Goal: Task Accomplishment & Management: Use online tool/utility

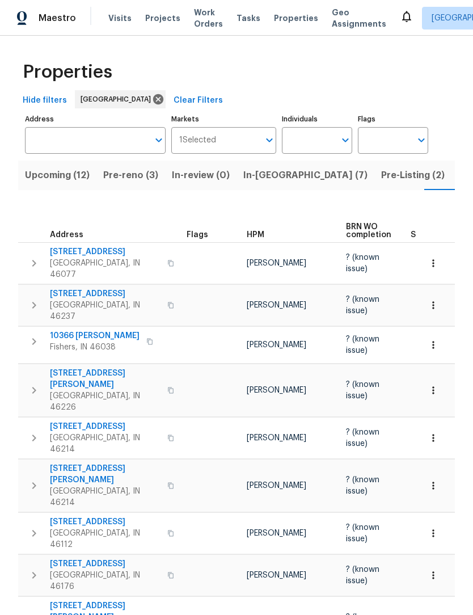
scroll to position [0, 29]
click at [92, 178] on span "Pre-reno (3)" at bounding box center [101, 175] width 55 height 16
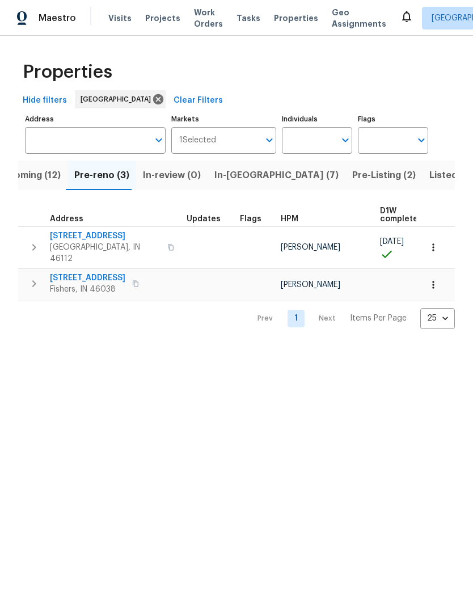
click at [92, 234] on span "527 S Grant St" at bounding box center [105, 235] width 111 height 11
click at [432, 244] on icon "button" at bounding box center [433, 247] width 11 height 11
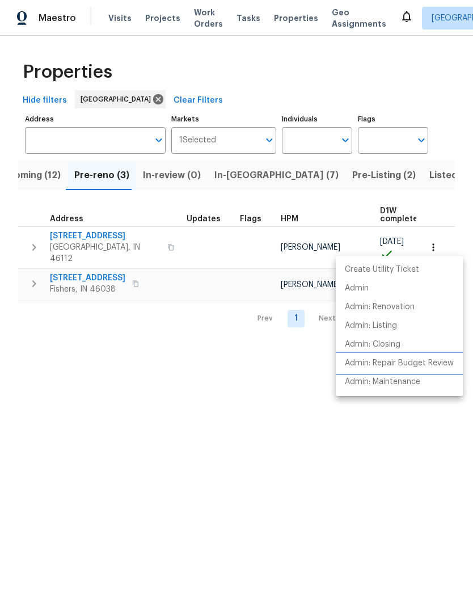
click at [437, 362] on p "Admin: Repair Budget Review" at bounding box center [399, 363] width 109 height 12
click at [44, 161] on div at bounding box center [236, 307] width 473 height 615
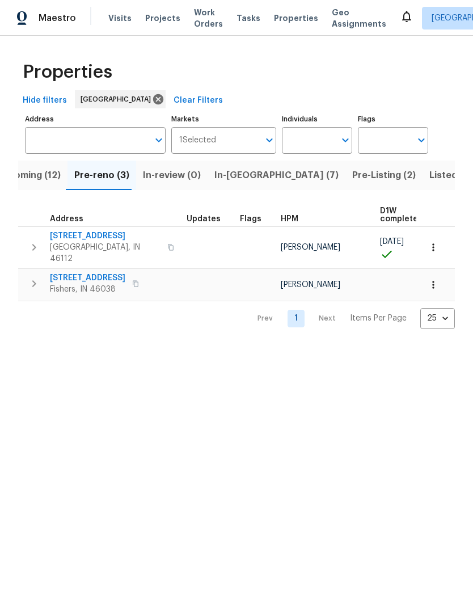
click at [41, 188] on button "Upcoming (12)" at bounding box center [28, 175] width 78 height 29
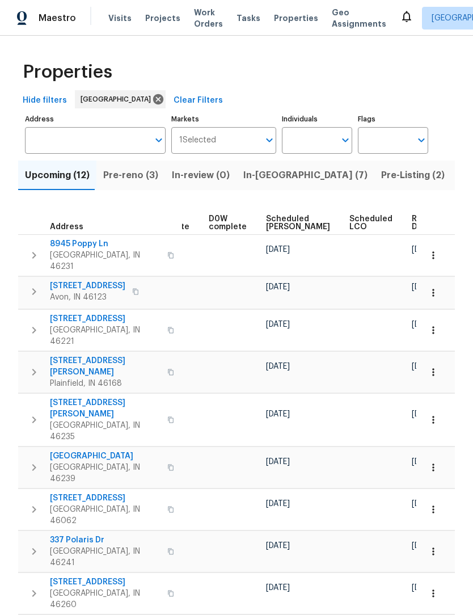
scroll to position [0, 297]
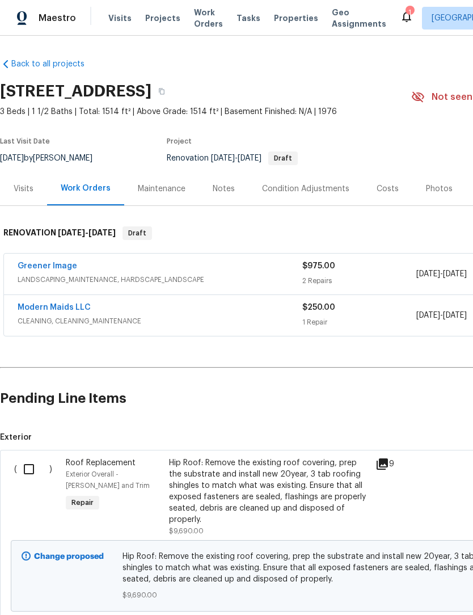
click at [311, 202] on div "Condition Adjustments" at bounding box center [305, 188] width 115 height 33
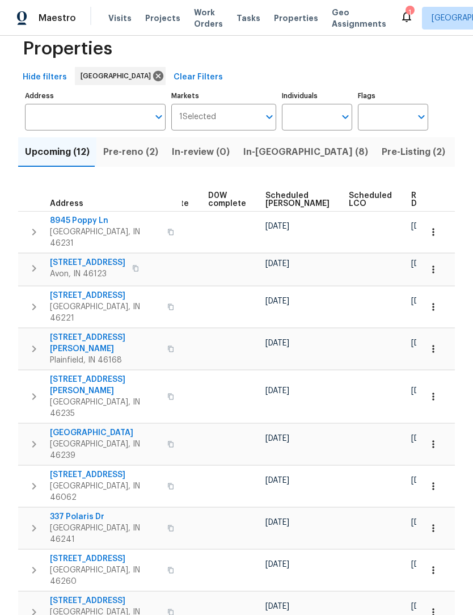
scroll to position [0, 297]
click at [412, 204] on span "Ready Date" at bounding box center [424, 200] width 25 height 16
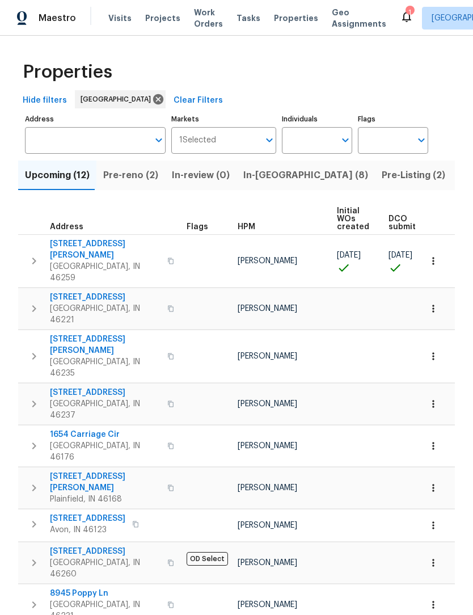
click at [372, 383] on td at bounding box center [358, 403] width 52 height 41
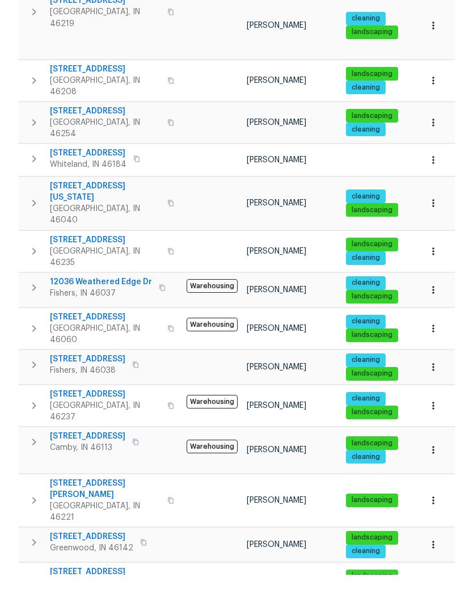
scroll to position [37, 0]
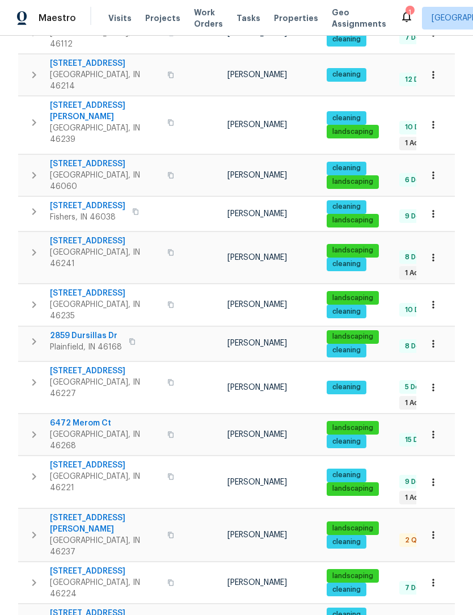
scroll to position [297, 0]
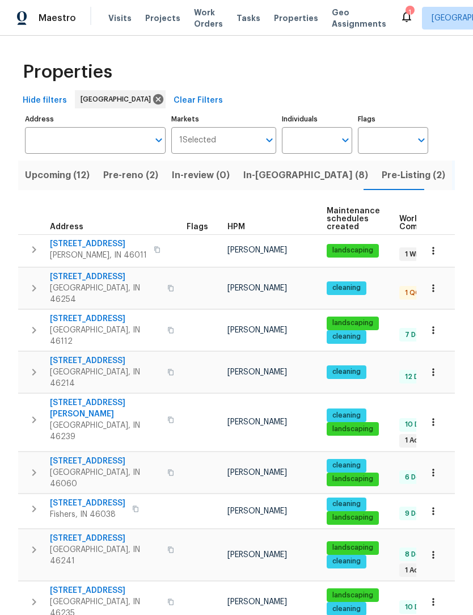
scroll to position [0, 0]
click at [61, 179] on span "Upcoming (12)" at bounding box center [57, 175] width 65 height 16
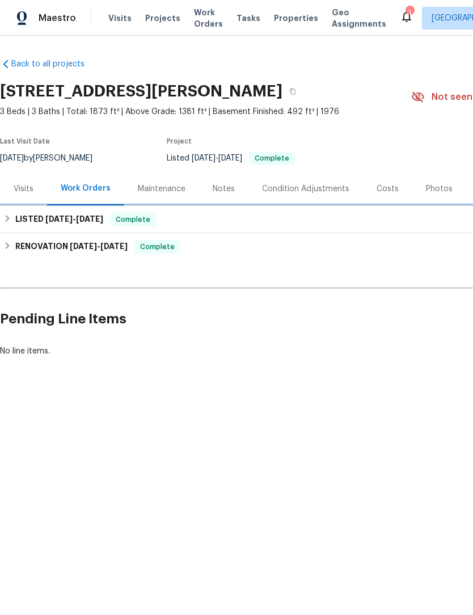
click at [11, 218] on icon at bounding box center [7, 218] width 8 height 8
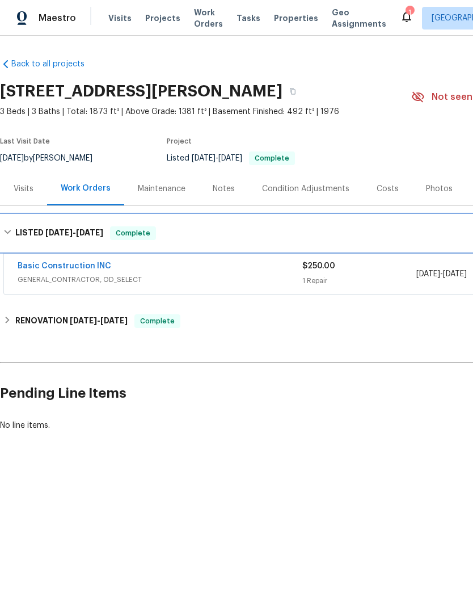
click at [12, 232] on div "LISTED 9/3/25 - 9/11/25 Complete" at bounding box center [320, 233] width 634 height 14
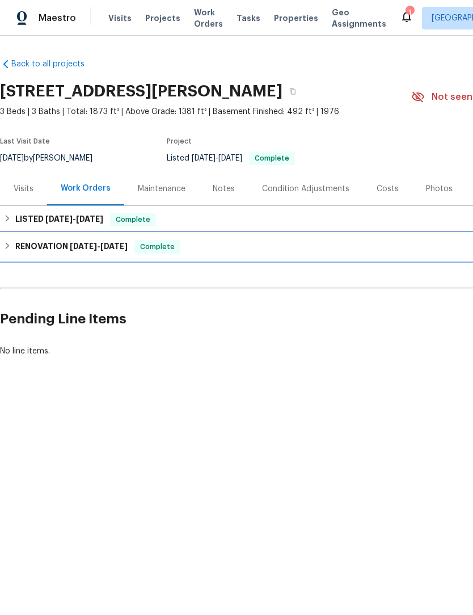
click at [13, 252] on div "RENOVATION 7/2/25 - 8/20/25 Complete" at bounding box center [320, 247] width 634 height 14
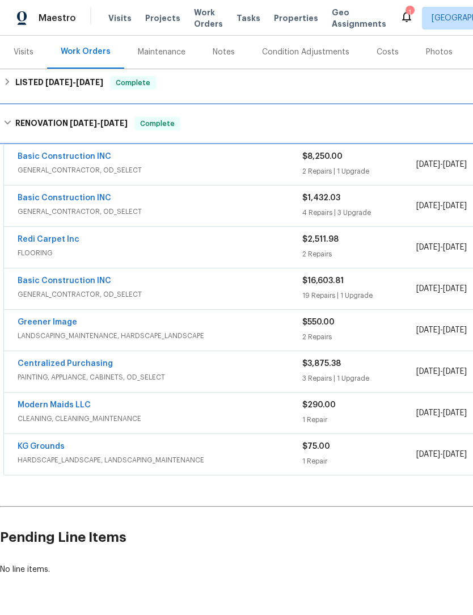
scroll to position [136, 0]
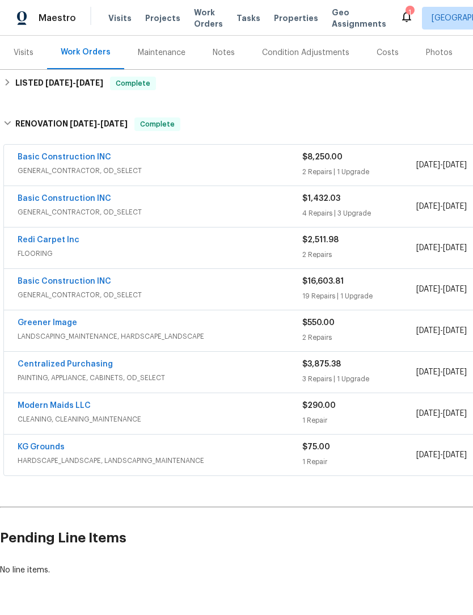
click at [198, 207] on span "GENERAL_CONTRACTOR, OD_SELECT" at bounding box center [160, 211] width 285 height 11
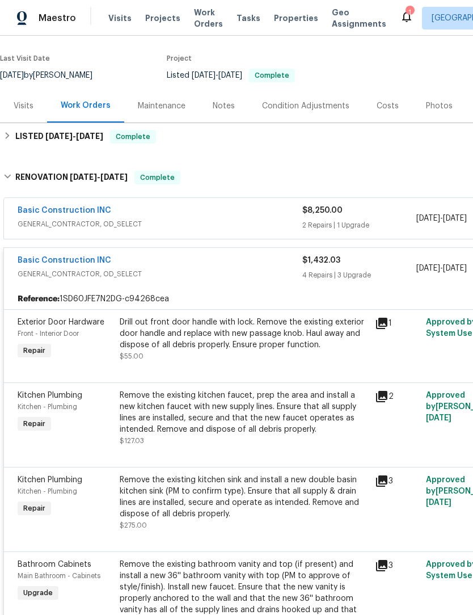
scroll to position [82, 2]
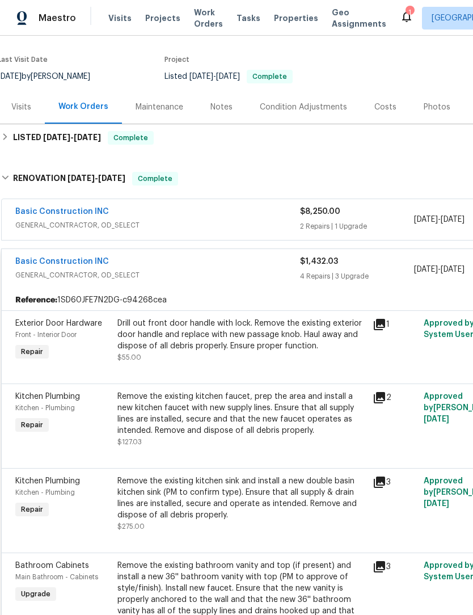
click at [242, 273] on span "GENERAL_CONTRACTOR, OD_SELECT" at bounding box center [157, 274] width 285 height 11
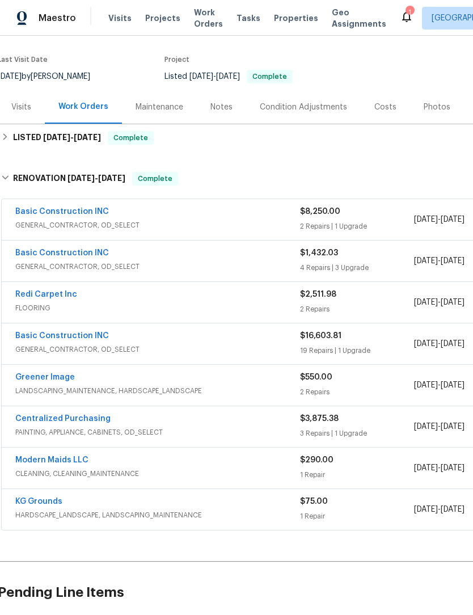
click at [253, 335] on div "Basic Construction INC" at bounding box center [157, 337] width 285 height 14
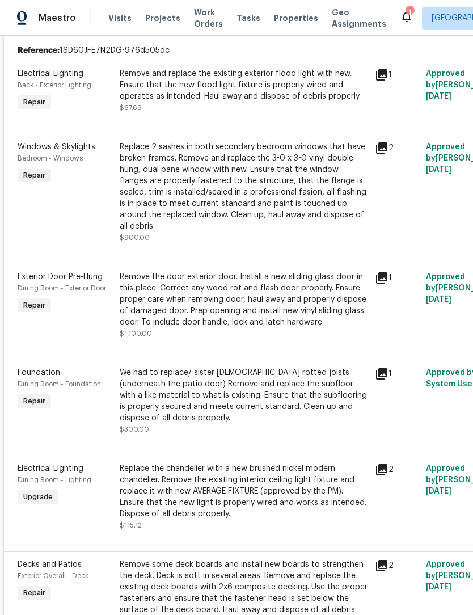
scroll to position [395, 0]
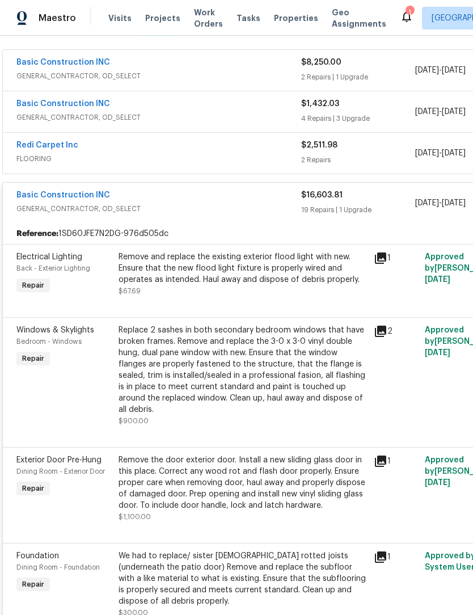
click at [252, 199] on div "Basic Construction INC" at bounding box center [158, 196] width 285 height 14
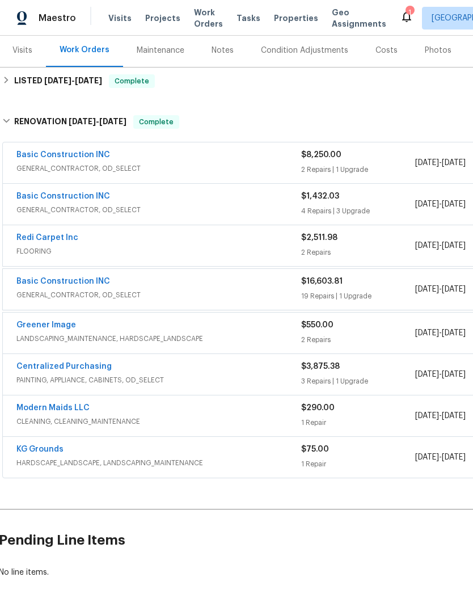
scroll to position [136, 1]
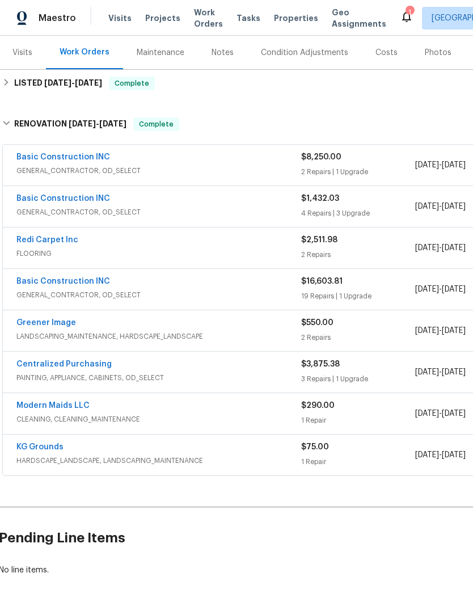
click at [256, 373] on span "PAINTING, APPLIANCE, CABINETS, OD_SELECT" at bounding box center [158, 377] width 285 height 11
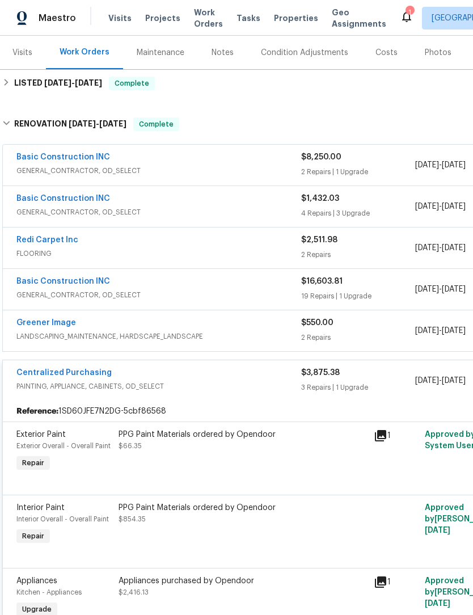
click at [252, 382] on span "PAINTING, APPLIANCE, CABINETS, OD_SELECT" at bounding box center [158, 386] width 285 height 11
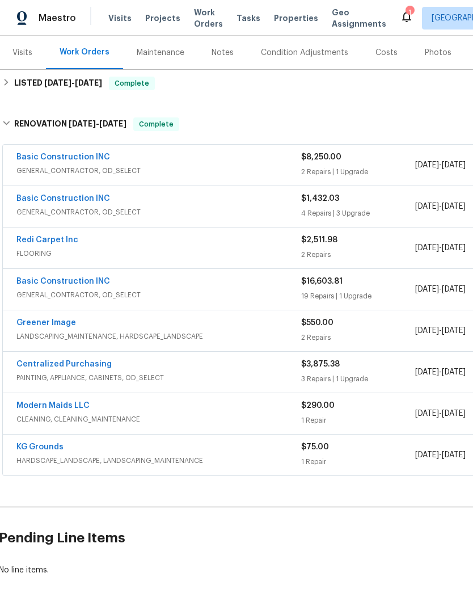
click at [227, 185] on div "Basic Construction INC GENERAL_CONTRACTOR, OD_SELECT $1,432.03 4 Repairs | 3 Up…" at bounding box center [319, 206] width 634 height 42
click at [218, 159] on div "Basic Construction INC" at bounding box center [158, 158] width 285 height 14
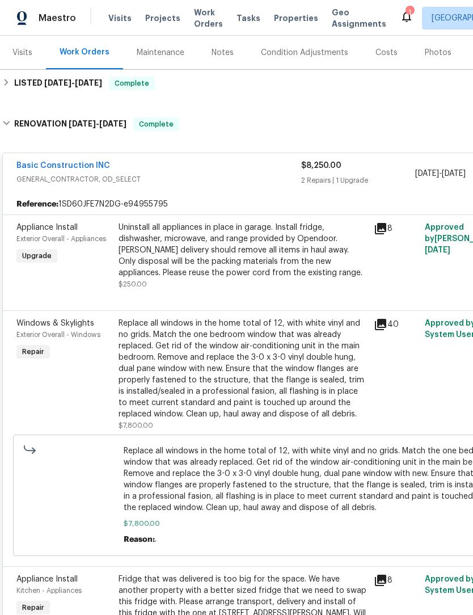
click at [214, 183] on span "GENERAL_CONTRACTOR, OD_SELECT" at bounding box center [158, 179] width 285 height 11
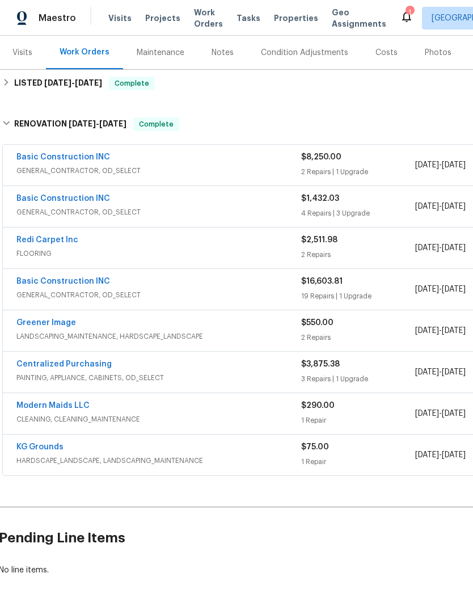
click at [190, 208] on span "GENERAL_CONTRACTOR, OD_SELECT" at bounding box center [158, 211] width 285 height 11
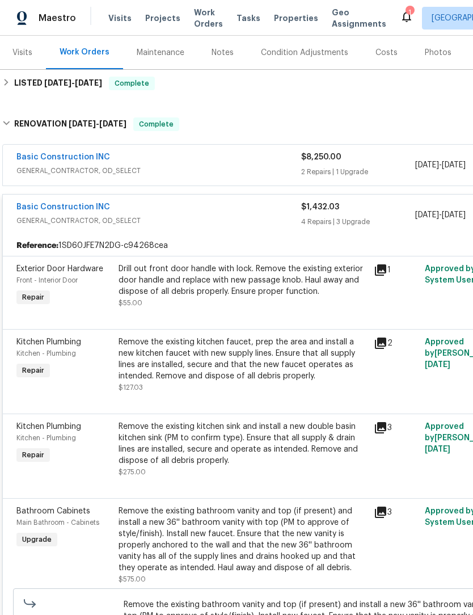
click at [237, 212] on div "Basic Construction INC" at bounding box center [158, 208] width 285 height 14
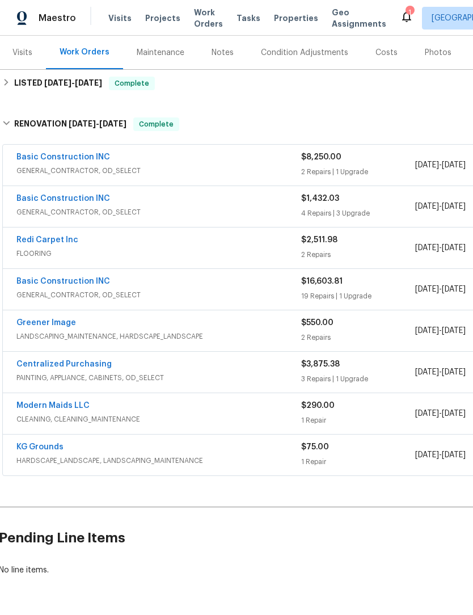
click at [216, 369] on div "Centralized Purchasing" at bounding box center [158, 365] width 285 height 14
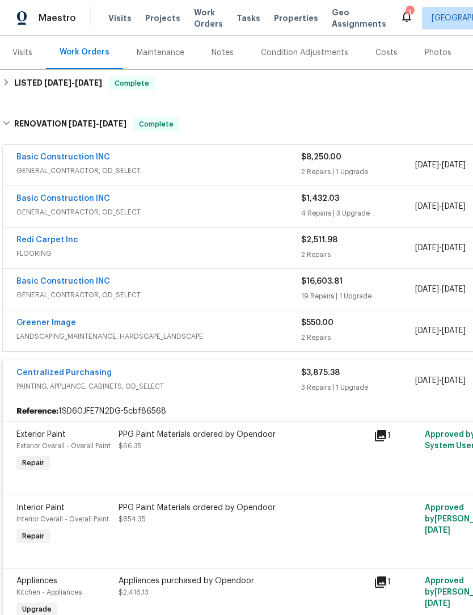
click at [223, 373] on div "Centralized Purchasing" at bounding box center [158, 374] width 285 height 14
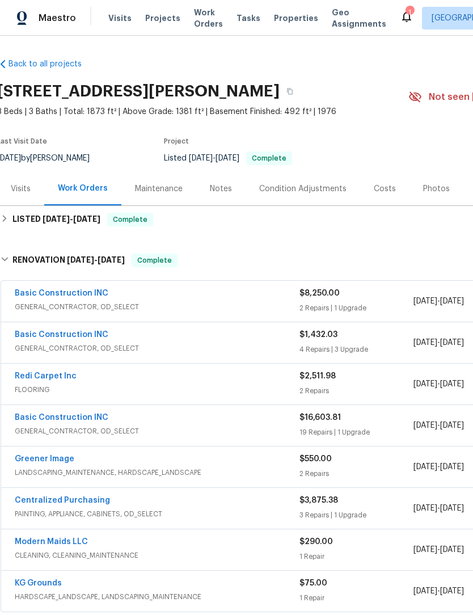
scroll to position [0, 2]
click at [374, 188] on div "Costs" at bounding box center [385, 188] width 22 height 11
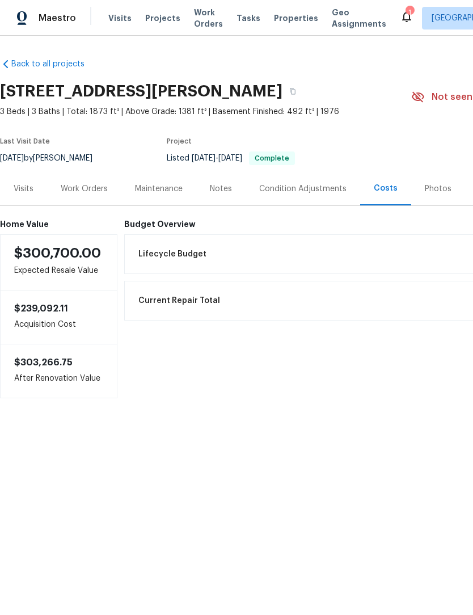
click at [87, 195] on div "Work Orders" at bounding box center [84, 188] width 74 height 33
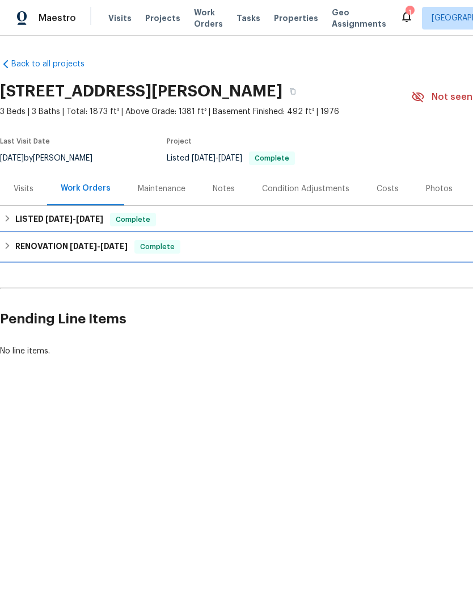
click at [10, 245] on icon at bounding box center [7, 246] width 8 height 8
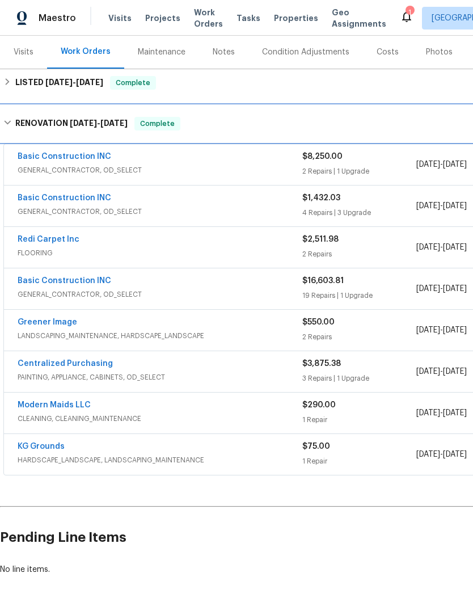
scroll to position [136, 0]
click at [220, 120] on div "RENOVATION 7/2/25 - 8/20/25 Complete" at bounding box center [320, 124] width 634 height 14
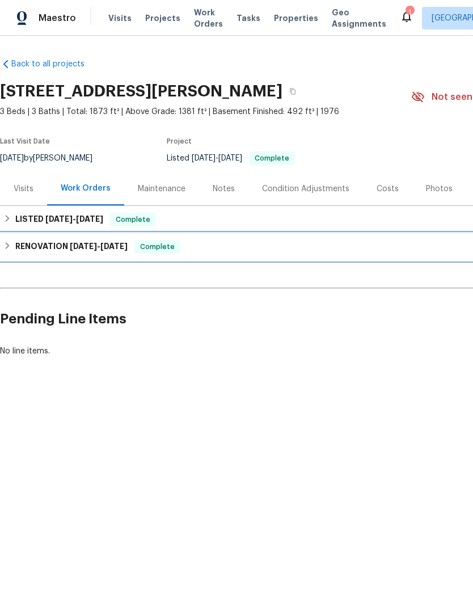
scroll to position [0, 0]
click at [213, 252] on div "RENOVATION 7/2/25 - 8/20/25 Complete" at bounding box center [320, 247] width 634 height 14
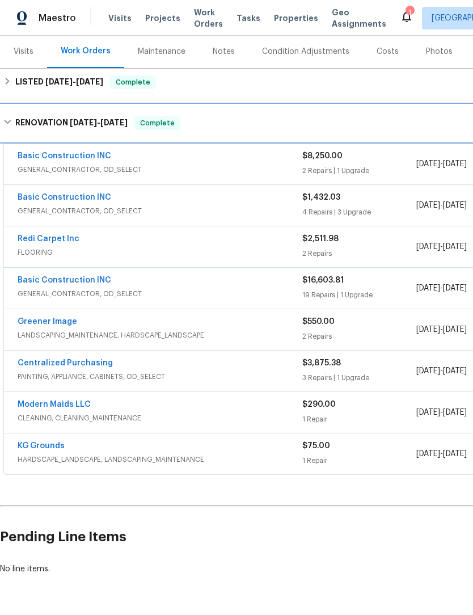
scroll to position [136, 0]
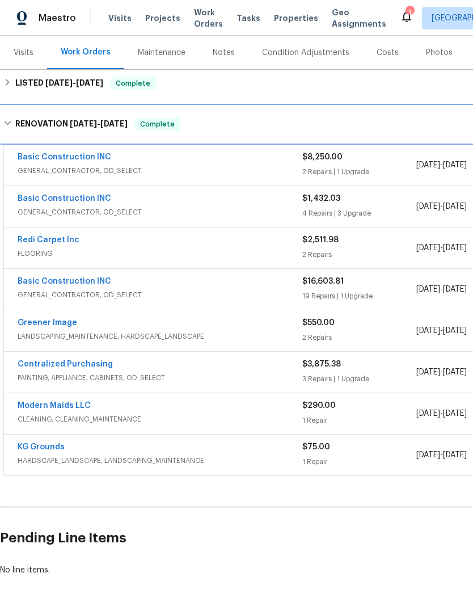
click at [17, 124] on h6 "RENOVATION 7/2/25 - 8/20/25" at bounding box center [71, 124] width 112 height 14
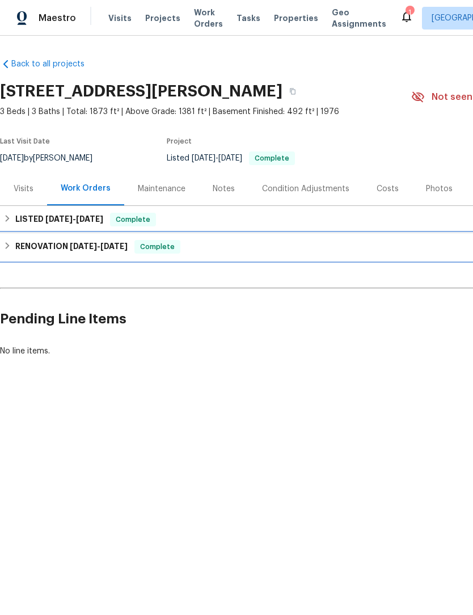
scroll to position [0, 0]
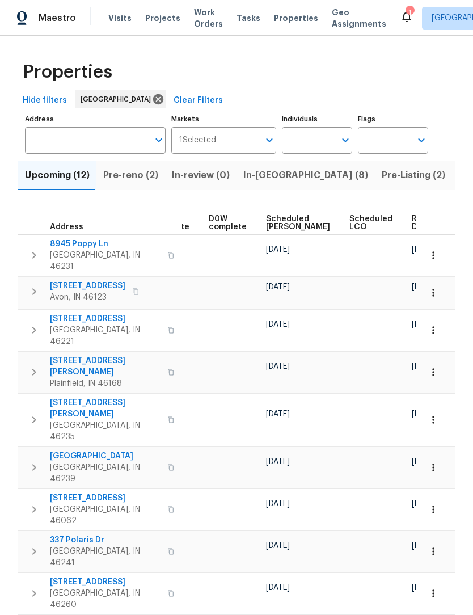
scroll to position [0, 297]
click at [412, 224] on span "Ready Date" at bounding box center [424, 223] width 25 height 16
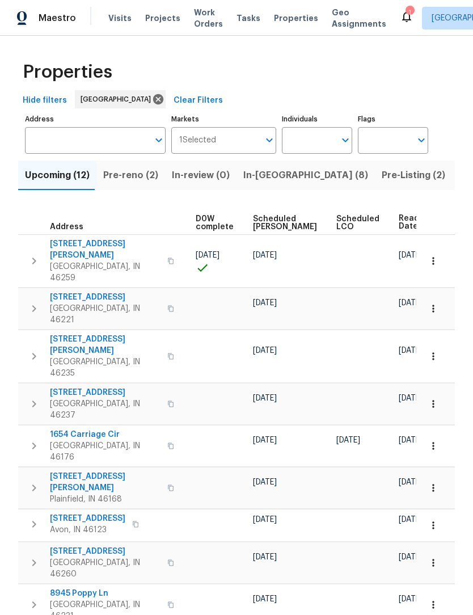
scroll to position [0, 310]
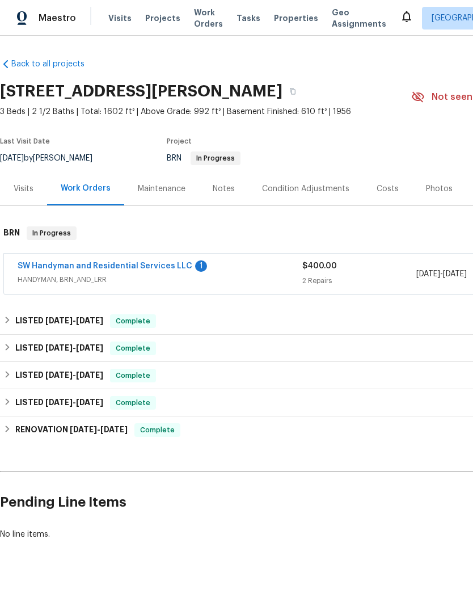
click at [43, 267] on link "SW Handyman and Residential Services LLC" at bounding box center [105, 266] width 175 height 8
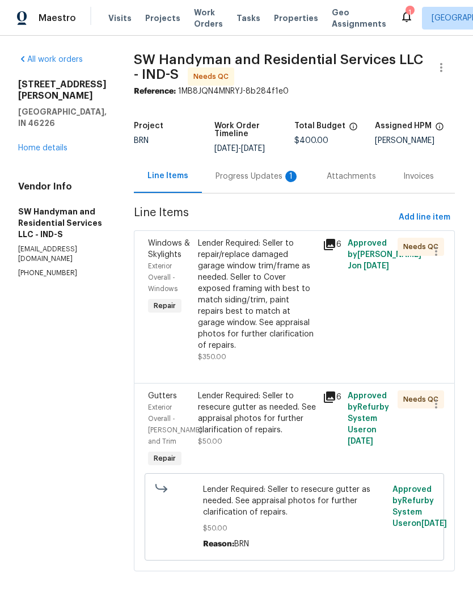
click at [220, 394] on div "Lender Required: Seller to resecure gutter as needed. See appraisal photos for …" at bounding box center [257, 412] width 118 height 45
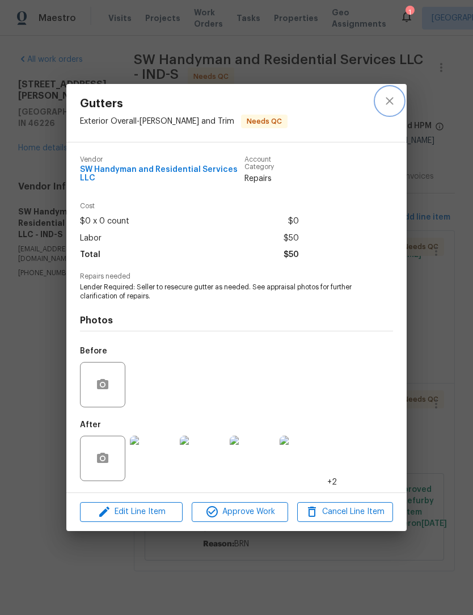
click at [391, 100] on icon "close" at bounding box center [390, 101] width 14 height 14
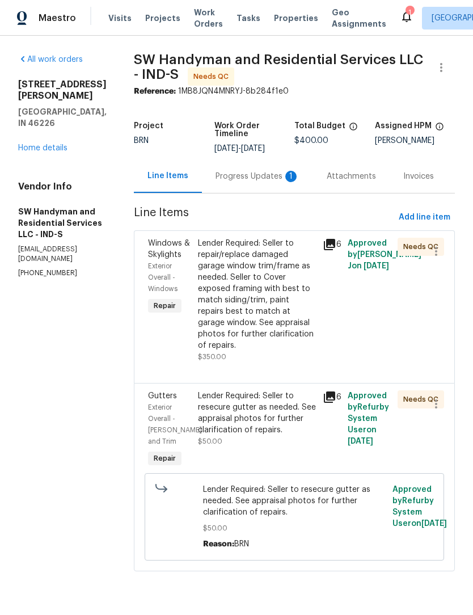
click at [244, 177] on div "Progress Updates 1" at bounding box center [258, 176] width 84 height 11
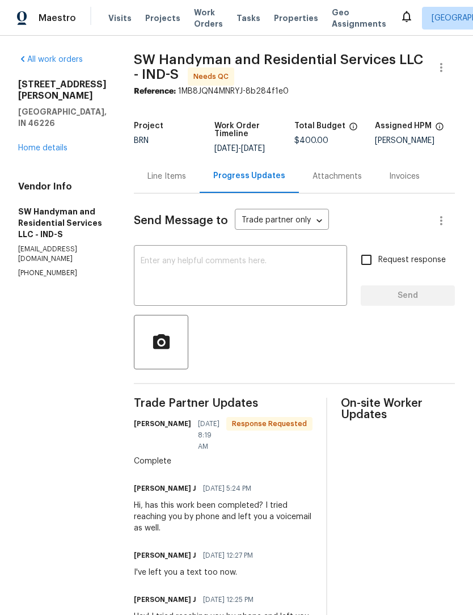
click at [166, 178] on div "Line Items" at bounding box center [166, 176] width 39 height 11
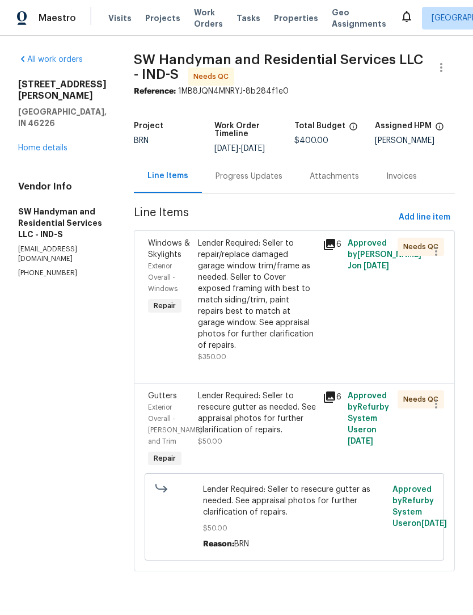
click at [233, 290] on div "Lender Required: Seller to repair/replace damaged garage window trim/frame as n…" at bounding box center [257, 294] width 118 height 113
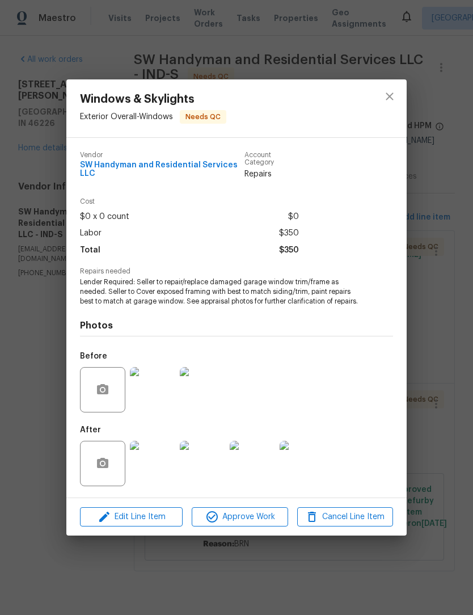
click at [157, 467] on img at bounding box center [152, 463] width 45 height 45
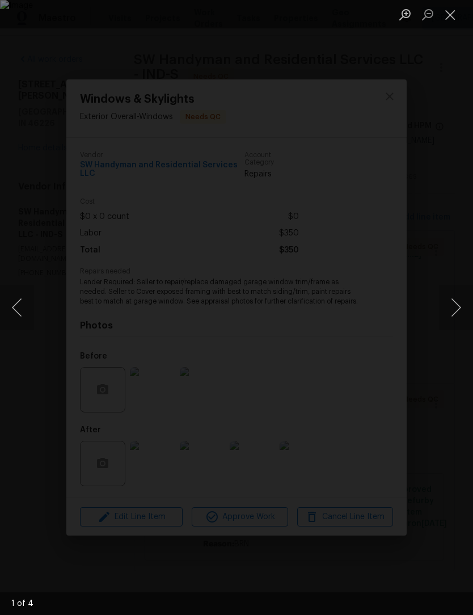
click at [458, 305] on button "Next image" at bounding box center [456, 307] width 34 height 45
click at [459, 301] on button "Next image" at bounding box center [456, 307] width 34 height 45
click at [457, 303] on button "Next image" at bounding box center [456, 307] width 34 height 45
click at [451, 7] on button "Close lightbox" at bounding box center [450, 15] width 23 height 20
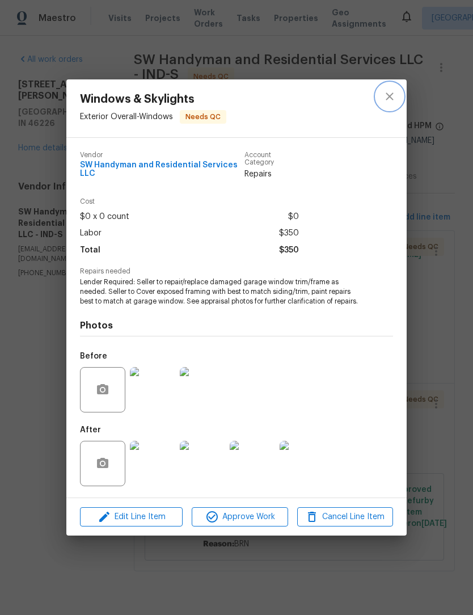
click at [386, 98] on icon "close" at bounding box center [389, 95] width 7 height 7
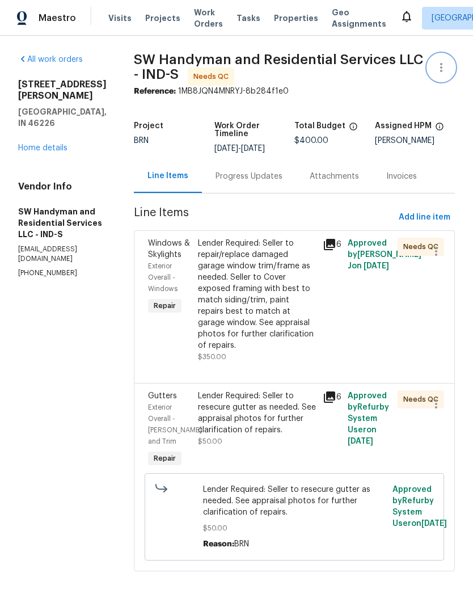
click at [448, 62] on icon "button" at bounding box center [442, 68] width 14 height 14
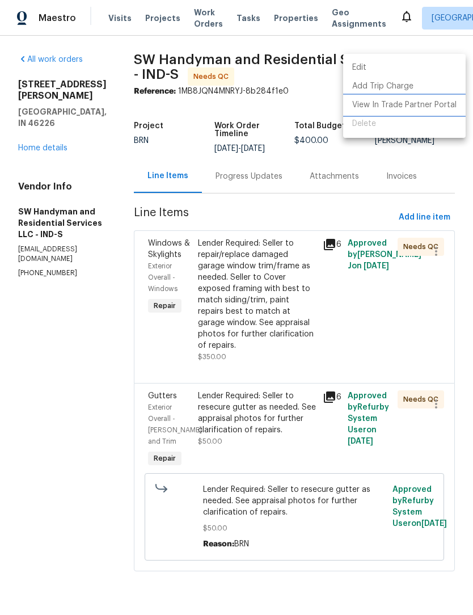
click at [391, 102] on li "View In Trade Partner Portal" at bounding box center [404, 105] width 123 height 19
click at [34, 300] on div at bounding box center [236, 307] width 473 height 615
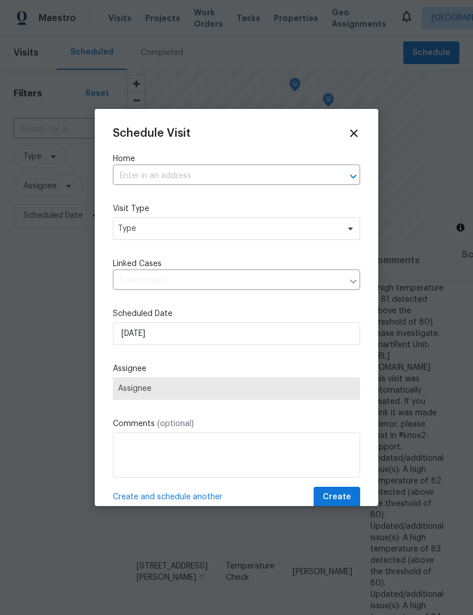
scroll to position [323, 7]
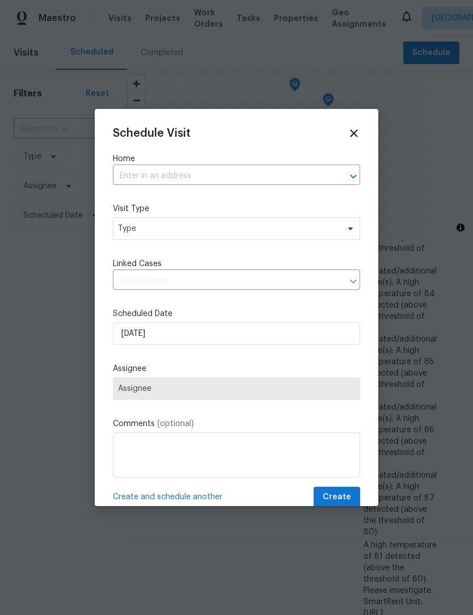
click at [216, 176] on input "text" at bounding box center [221, 176] width 216 height 18
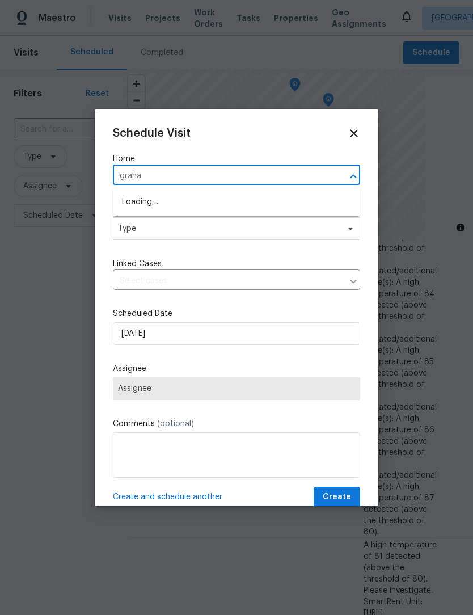
type input "[PERSON_NAME]"
click at [134, 221] on li "[STREET_ADDRESS][PERSON_NAME]" at bounding box center [236, 221] width 247 height 19
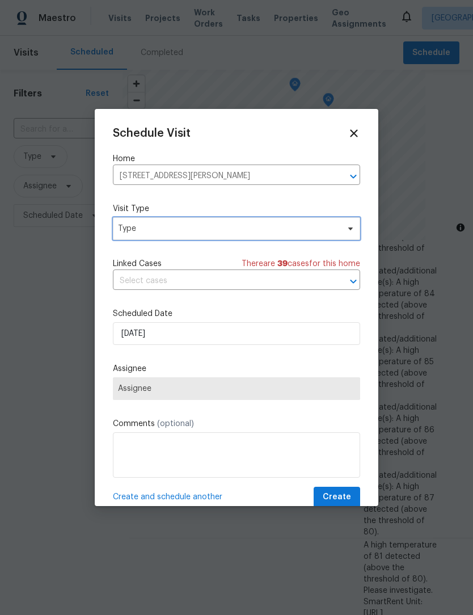
click at [133, 232] on span "Type" at bounding box center [228, 228] width 221 height 11
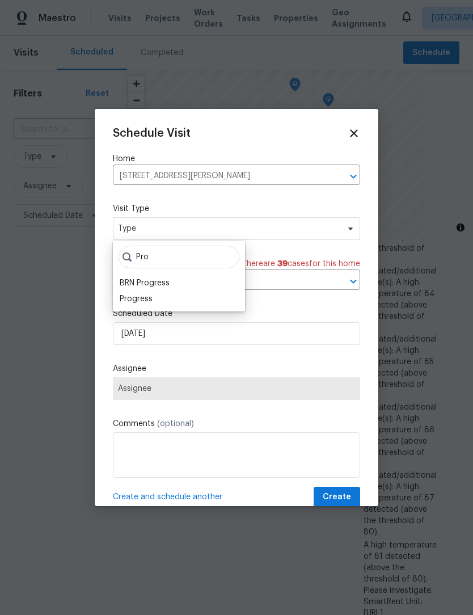
type input "Pro"
click at [130, 301] on div "Progress" at bounding box center [136, 298] width 33 height 11
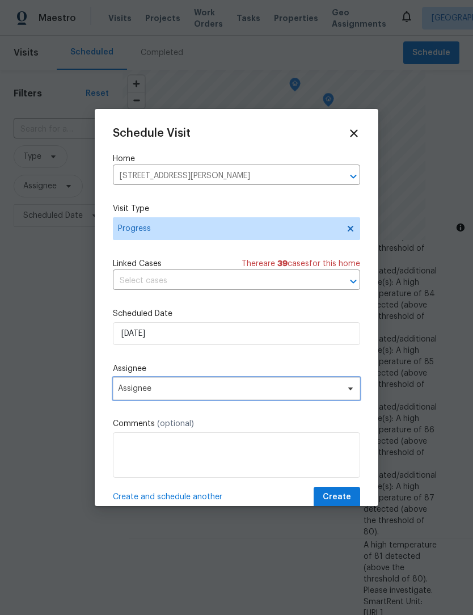
click at [128, 393] on span "Assignee" at bounding box center [229, 388] width 222 height 9
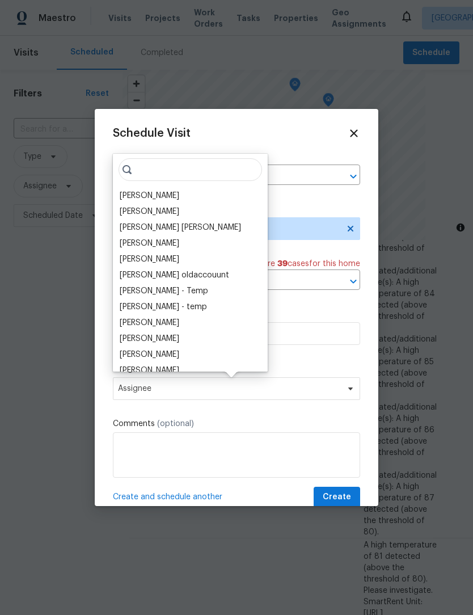
click at [133, 196] on div "[PERSON_NAME]" at bounding box center [150, 195] width 60 height 11
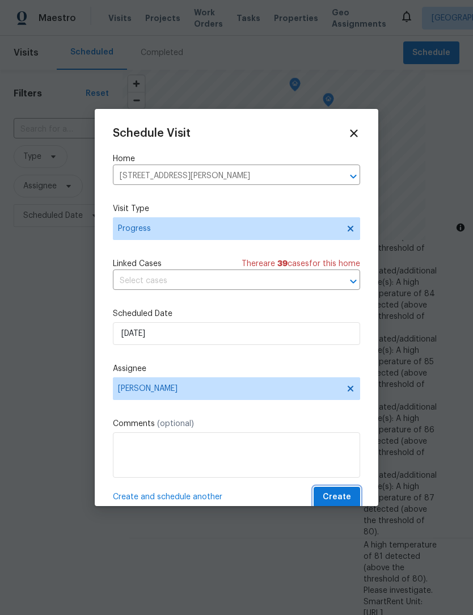
click at [340, 496] on span "Create" at bounding box center [337, 497] width 28 height 14
